Goal: Communication & Community: Connect with others

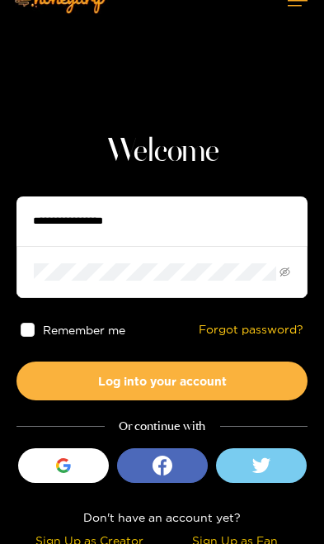
scroll to position [43, 0]
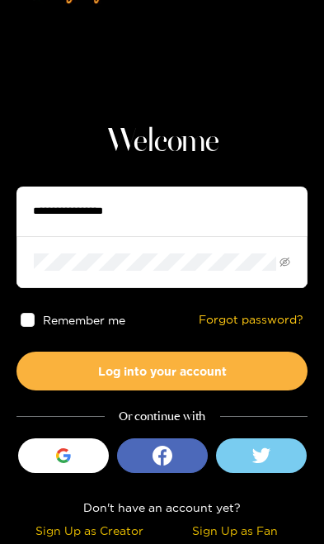
click at [54, 458] on div "button" at bounding box center [63, 455] width 31 height 31
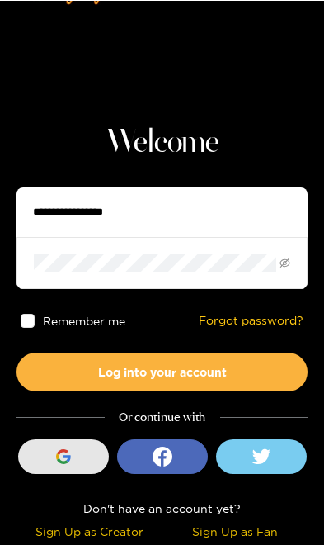
scroll to position [42, 0]
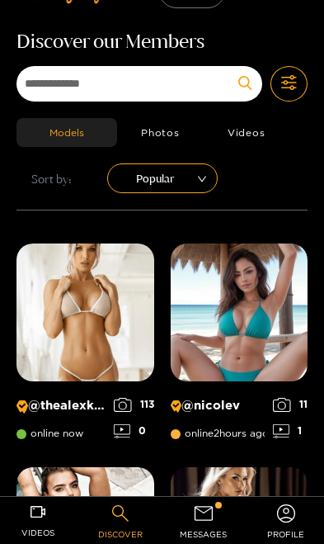
click at [209, 517] on icon at bounding box center [203, 513] width 23 height 23
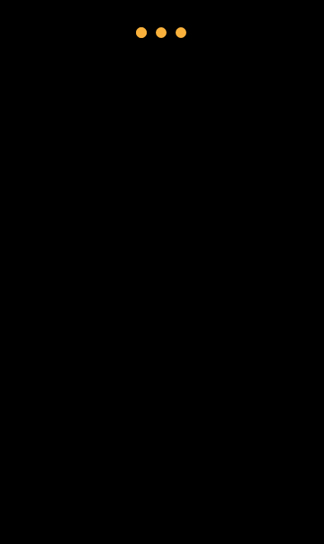
scroll to position [42, 0]
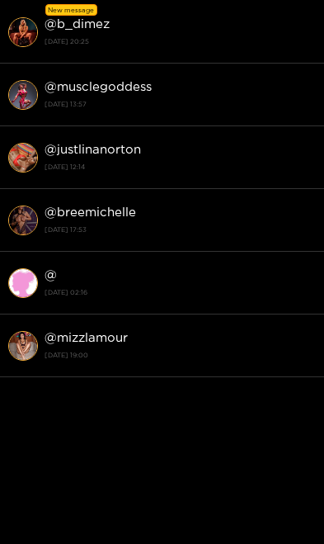
click at [78, 35] on strong "[DATE] 20:25" at bounding box center [181, 41] width 272 height 15
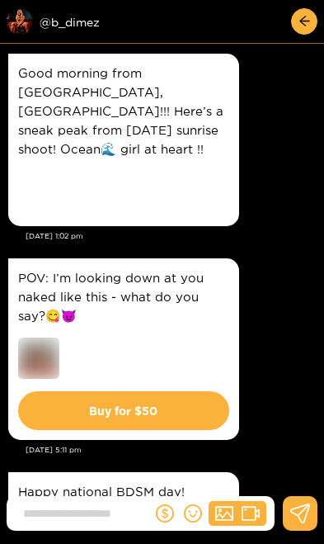
scroll to position [3852, 0]
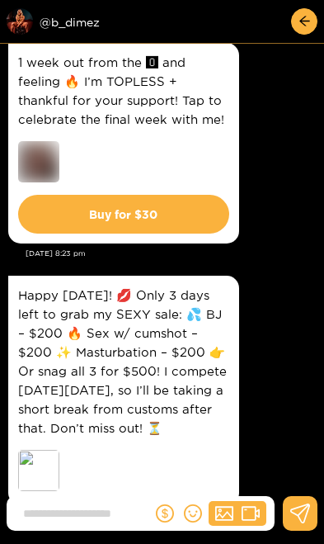
click at [38, 450] on div "Preview" at bounding box center [38, 470] width 41 height 41
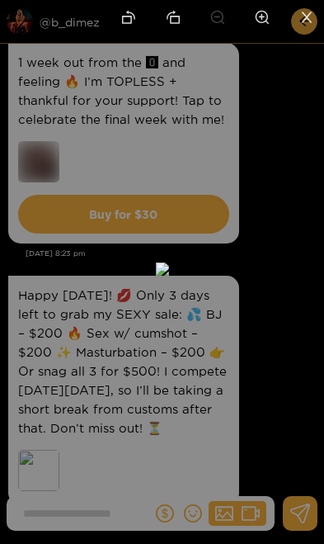
click at [292, 25] on li at bounding box center [307, 18] width 35 height 37
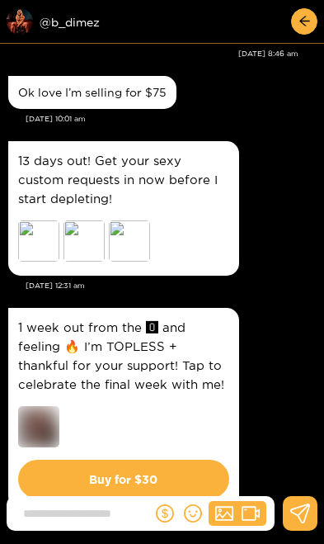
scroll to position [3597, 0]
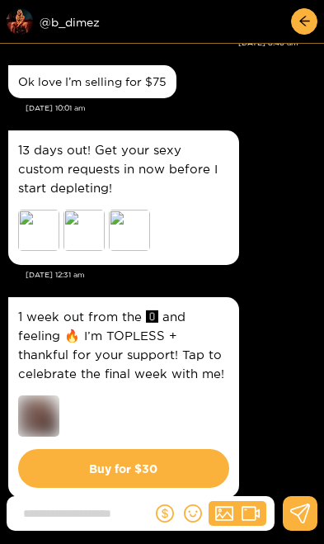
click at [69, 21] on div "Preview @ b_dimez" at bounding box center [99, 21] width 185 height 26
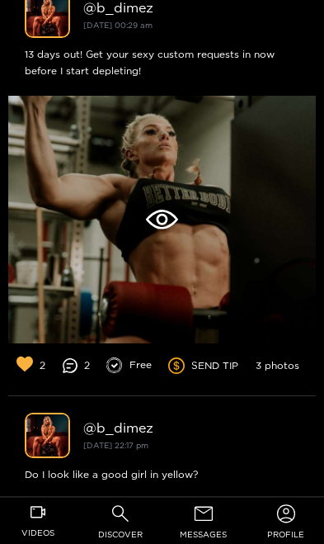
scroll to position [1765, 0]
